Goal: Task Accomplishment & Management: Use online tool/utility

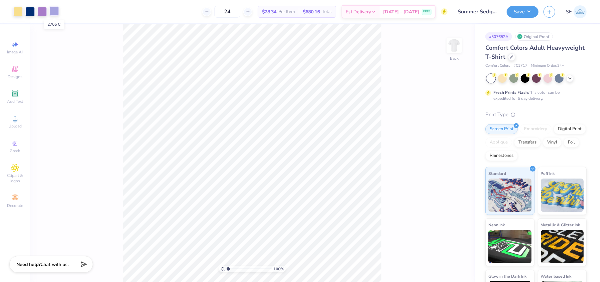
click at [54, 11] on div at bounding box center [53, 10] width 9 height 9
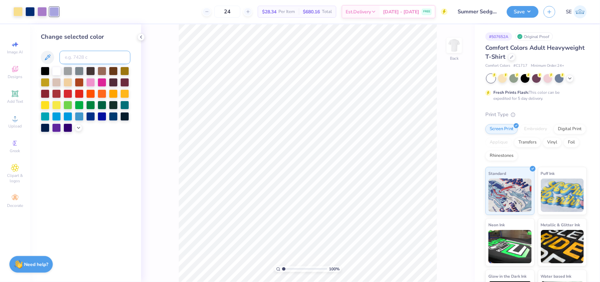
click at [82, 58] on input at bounding box center [94, 57] width 71 height 13
type input "5"
type input "2577"
click at [521, 10] on button "Save" at bounding box center [522, 11] width 32 height 12
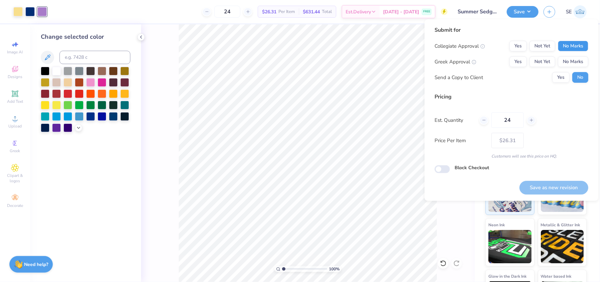
click at [571, 43] on button "No Marks" at bounding box center [572, 46] width 30 height 11
click at [516, 61] on button "Yes" at bounding box center [517, 61] width 17 height 11
click at [555, 187] on button "Save as new revision" at bounding box center [553, 188] width 69 height 14
type input "$26.31"
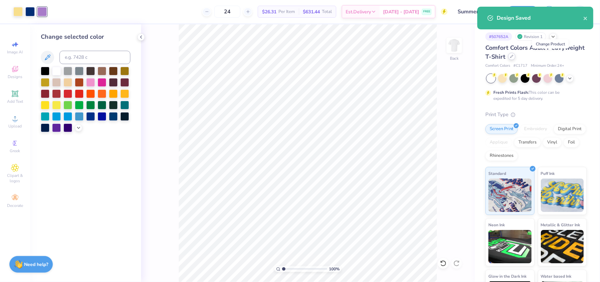
click at [513, 56] on icon at bounding box center [511, 56] width 3 height 3
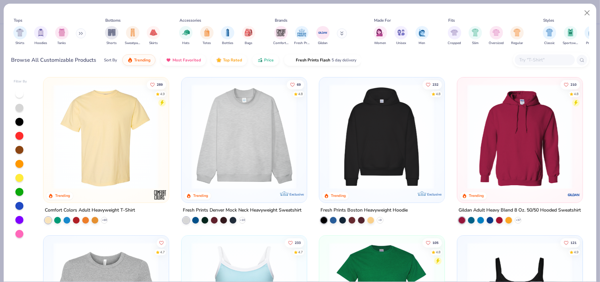
click at [340, 34] on icon at bounding box center [341, 33] width 3 height 4
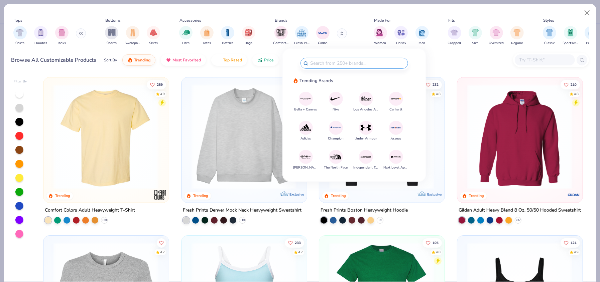
click at [330, 62] on input "text" at bounding box center [357, 63] width 96 height 8
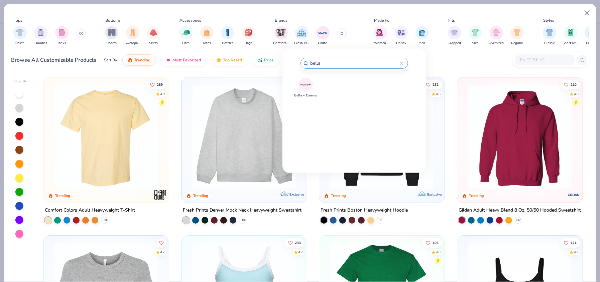
type input "bella"
click at [301, 86] on img at bounding box center [306, 85] width 12 height 12
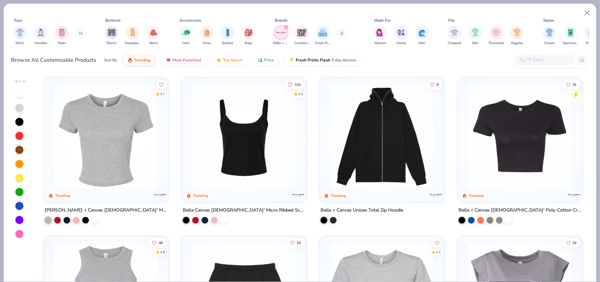
click at [102, 131] on img at bounding box center [106, 136] width 112 height 105
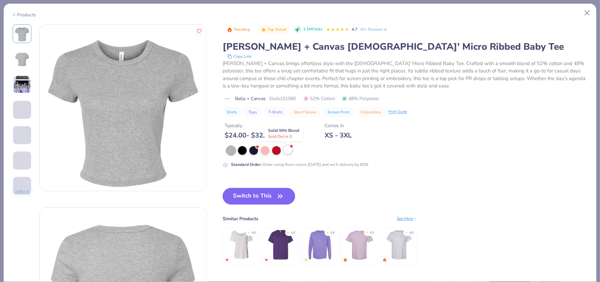
click at [287, 151] on div at bounding box center [287, 150] width 9 height 9
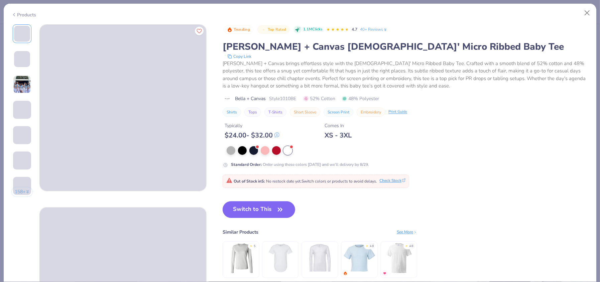
click at [394, 179] on button "Check Stock" at bounding box center [392, 181] width 26 height 6
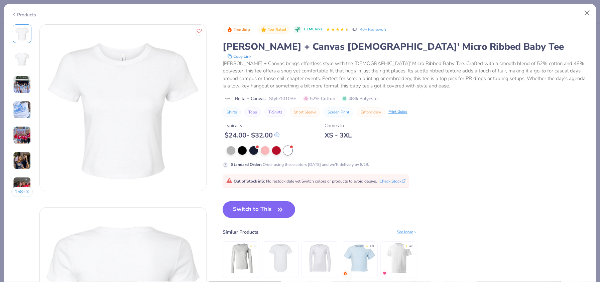
click at [254, 213] on button "Switch to This" at bounding box center [258, 209] width 72 height 17
click at [264, 212] on button "Switch to This" at bounding box center [258, 209] width 72 height 17
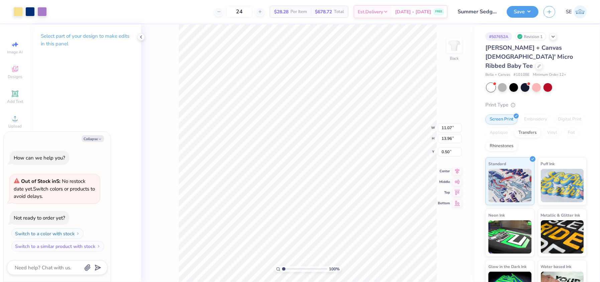
type textarea "x"
type input "8.40"
type input "10.59"
type textarea "x"
type input "3.20"
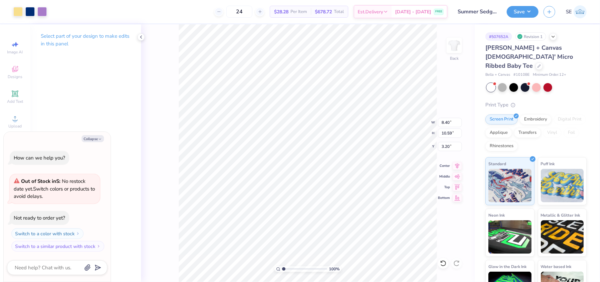
type textarea "x"
type input "2.67"
click at [521, 10] on button "Save" at bounding box center [522, 11] width 32 height 12
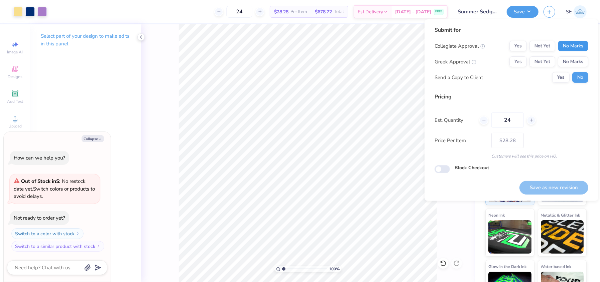
click at [568, 49] on button "No Marks" at bounding box center [572, 46] width 30 height 11
click at [518, 59] on button "Yes" at bounding box center [517, 61] width 17 height 11
click at [552, 261] on div "Water based Ink" at bounding box center [561, 283] width 49 height 48
type textarea "x"
type input "– –"
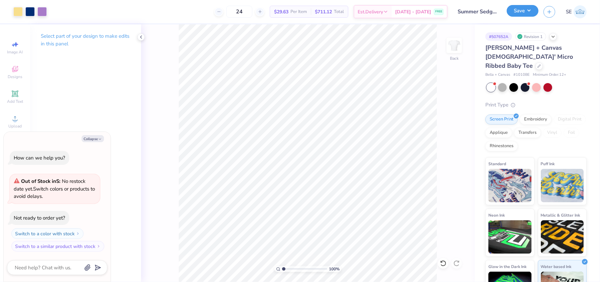
click at [522, 14] on button "Save" at bounding box center [522, 11] width 32 height 12
type textarea "x"
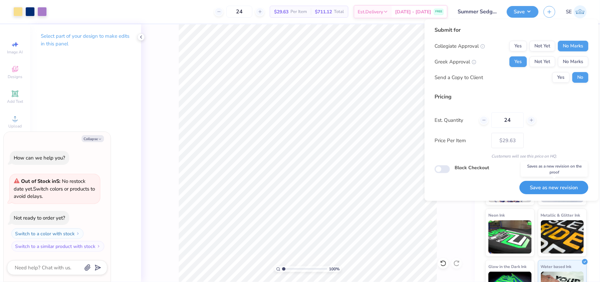
click at [548, 186] on button "Save as new revision" at bounding box center [553, 188] width 69 height 14
type input "$29.63"
type textarea "x"
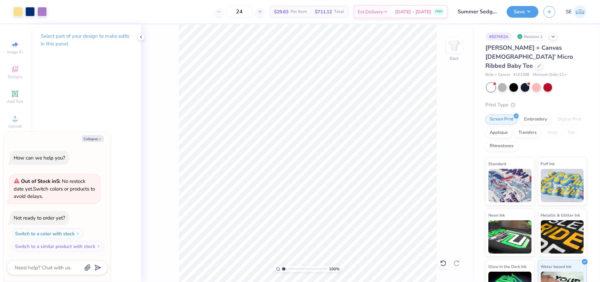
type input "b"
type input "1010be"
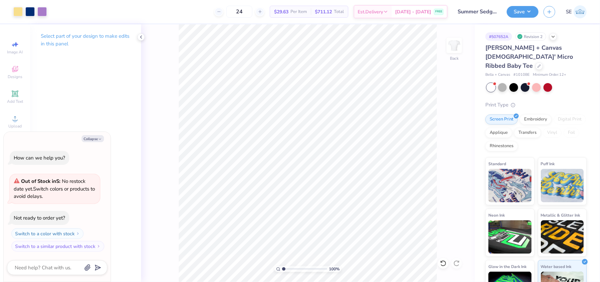
click at [537, 64] on icon at bounding box center [538, 65] width 3 height 3
type textarea "x"
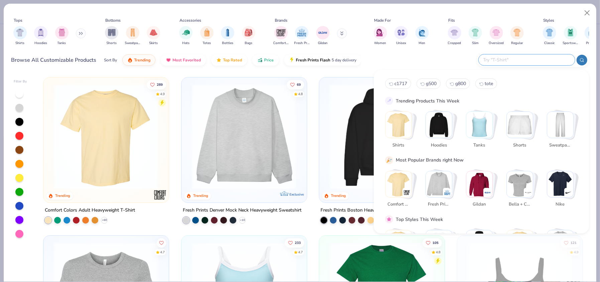
click at [544, 62] on input "text" at bounding box center [526, 60] width 88 height 8
paste input "5080"
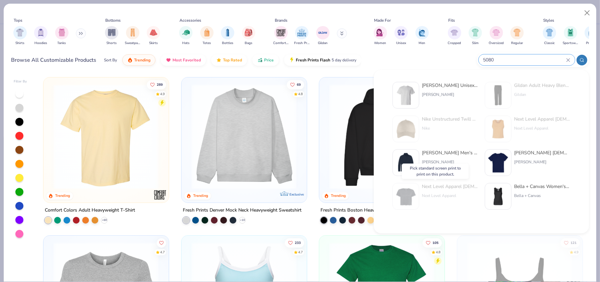
type input "5080"
click at [407, 198] on img at bounding box center [405, 196] width 21 height 21
click at [568, 60] on icon at bounding box center [568, 60] width 4 height 4
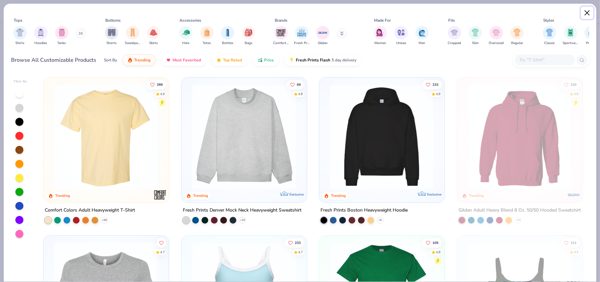
click at [589, 11] on button "Close" at bounding box center [587, 13] width 13 height 13
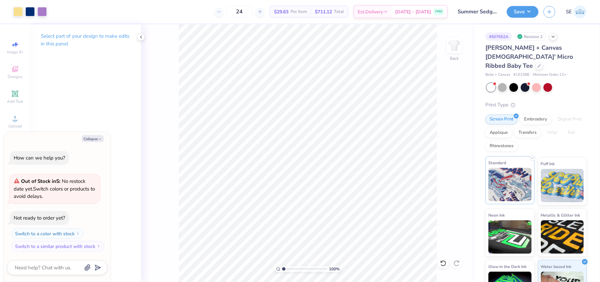
click at [505, 191] on img at bounding box center [509, 184] width 43 height 33
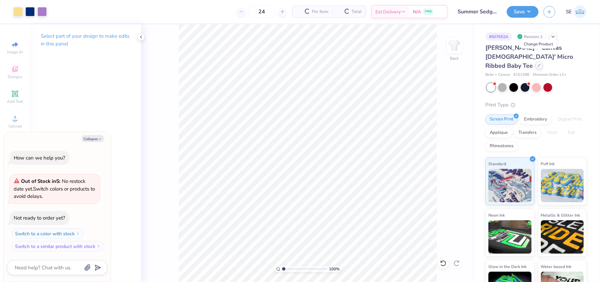
click at [538, 64] on icon at bounding box center [538, 65] width 3 height 3
type textarea "x"
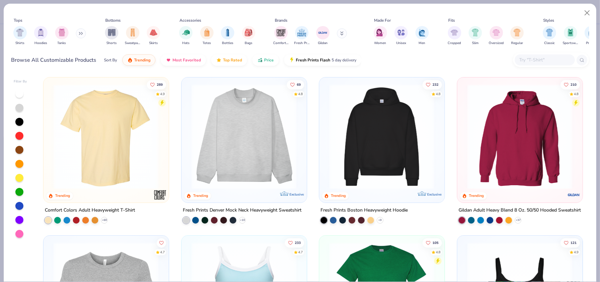
click at [540, 60] on input "text" at bounding box center [543, 60] width 51 height 8
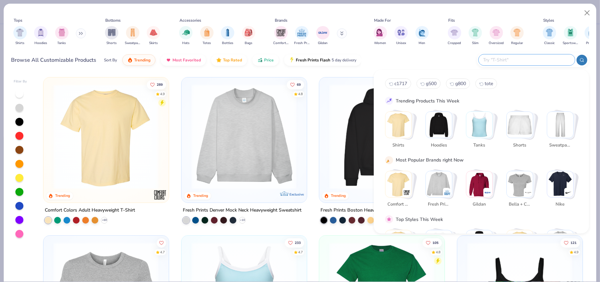
paste input "5080"
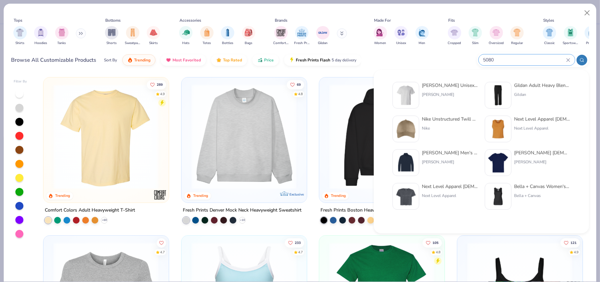
type input "5080"
click at [410, 194] on img at bounding box center [405, 196] width 21 height 21
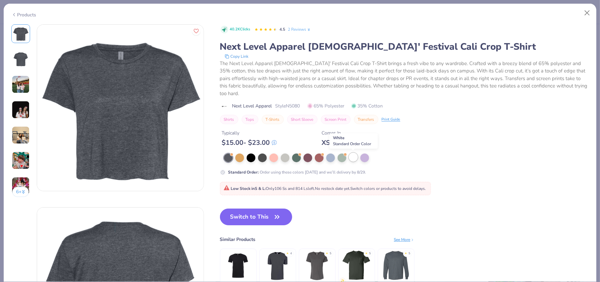
click at [351, 158] on div at bounding box center [353, 157] width 9 height 9
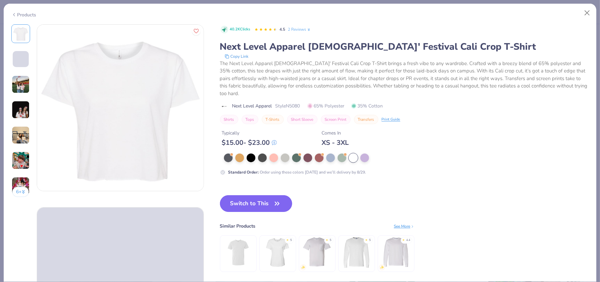
click at [271, 207] on button "Switch to This" at bounding box center [256, 203] width 72 height 17
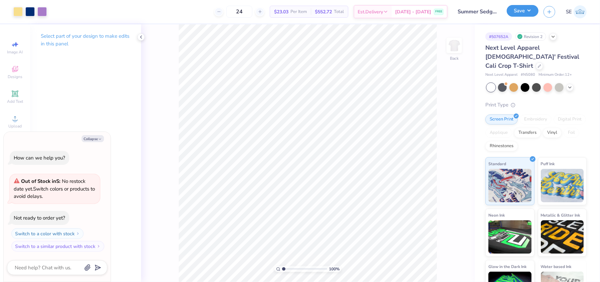
click at [516, 8] on button "Save" at bounding box center [522, 11] width 32 height 12
type textarea "x"
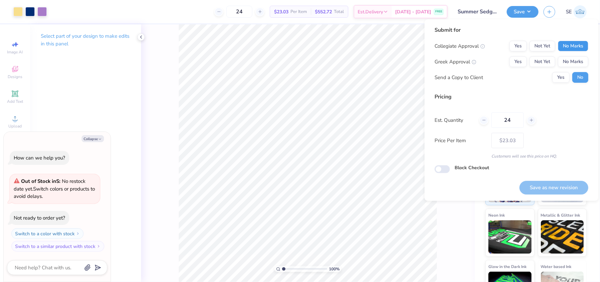
click at [565, 46] on button "No Marks" at bounding box center [572, 46] width 30 height 11
click at [518, 60] on button "Yes" at bounding box center [517, 61] width 17 height 11
click at [535, 187] on button "Save as new revision" at bounding box center [553, 188] width 69 height 14
type input "$23.03"
type textarea "x"
